Goal: Task Accomplishment & Management: Manage account settings

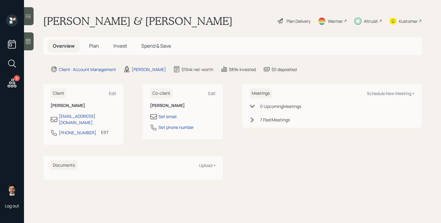
click at [95, 47] on span "Plan" at bounding box center [94, 46] width 10 height 7
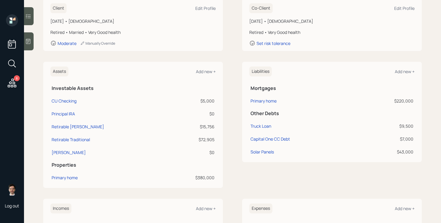
scroll to position [93, 0]
click at [64, 113] on div "Principal IRA" at bounding box center [63, 113] width 23 height 6
select select "ira"
select select "balanced"
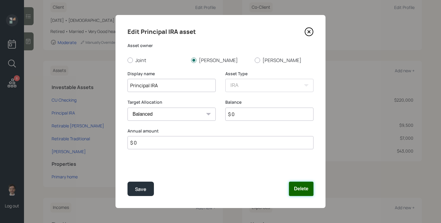
click at [306, 189] on button "Delete" at bounding box center [301, 189] width 25 height 14
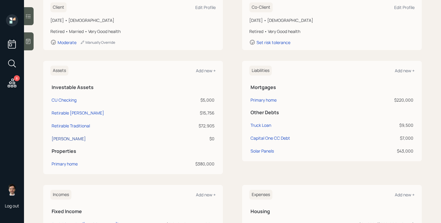
click at [66, 139] on div "[PERSON_NAME]" at bounding box center [69, 139] width 34 height 6
select select "roth_ira"
select select "balanced"
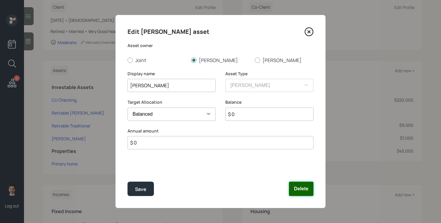
click at [303, 188] on button "Delete" at bounding box center [301, 189] width 25 height 14
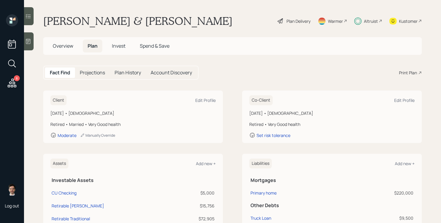
click at [290, 28] on main "[PERSON_NAME] & [PERSON_NAME] Plan Delivery Warmer Altruist Kustomer Overview P…" at bounding box center [232, 111] width 417 height 223
click at [294, 22] on div "Plan Delivery" at bounding box center [298, 21] width 24 height 6
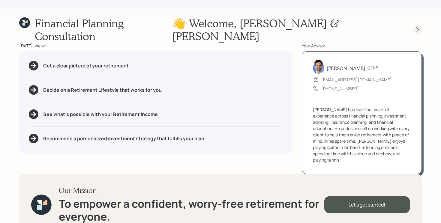
click at [421, 25] on div at bounding box center [417, 29] width 8 height 8
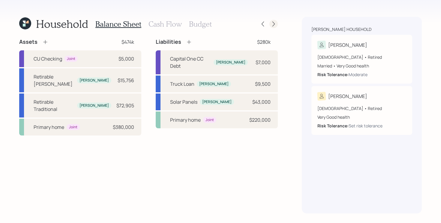
click at [272, 23] on icon at bounding box center [274, 24] width 6 height 6
